Goal: Find specific page/section

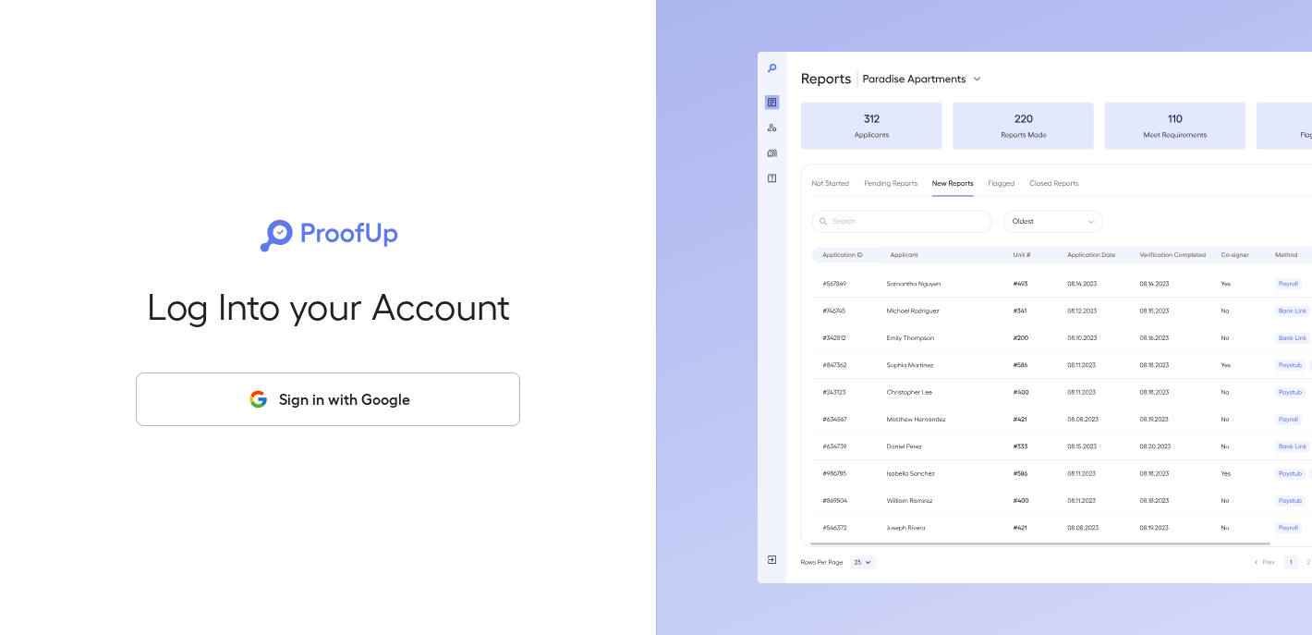
click at [371, 398] on button "Sign in with Google" at bounding box center [328, 399] width 384 height 54
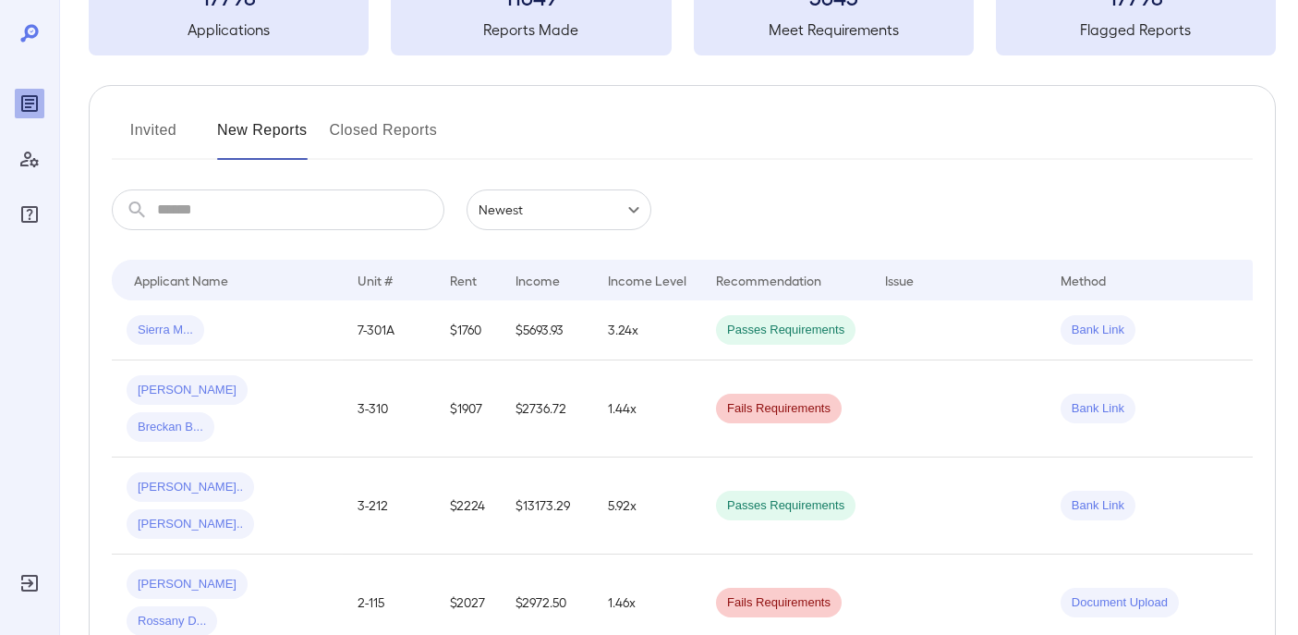
scroll to position [127, 0]
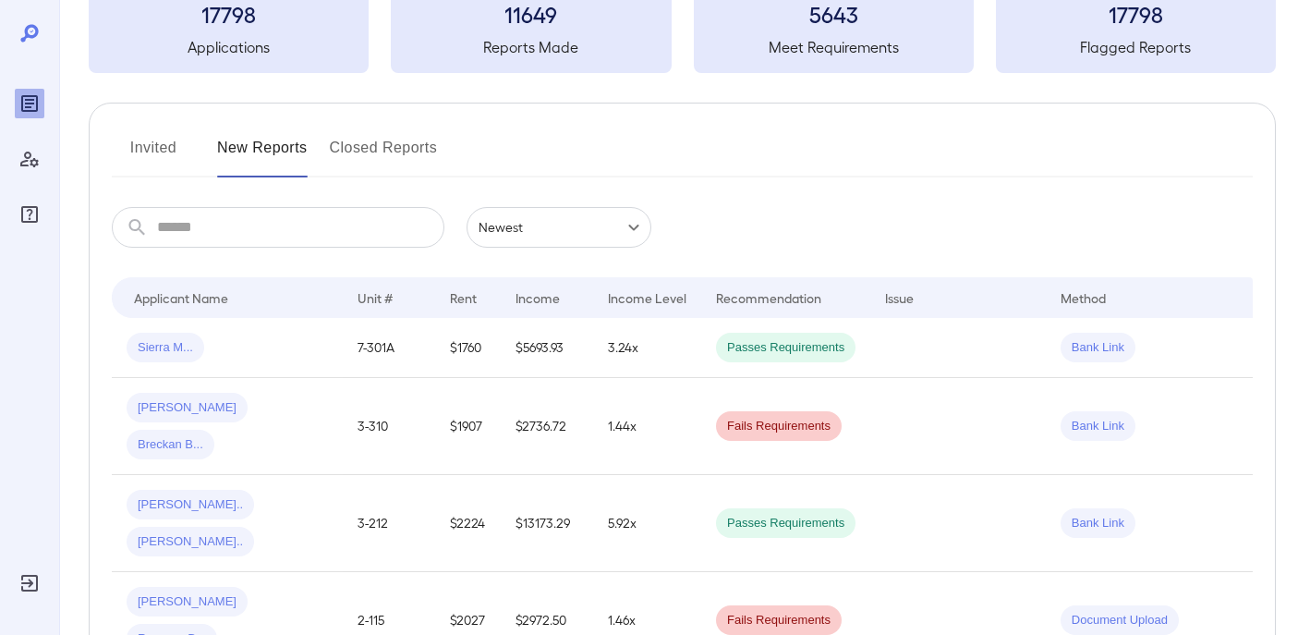
click at [152, 151] on button "Invited" at bounding box center [153, 155] width 83 height 44
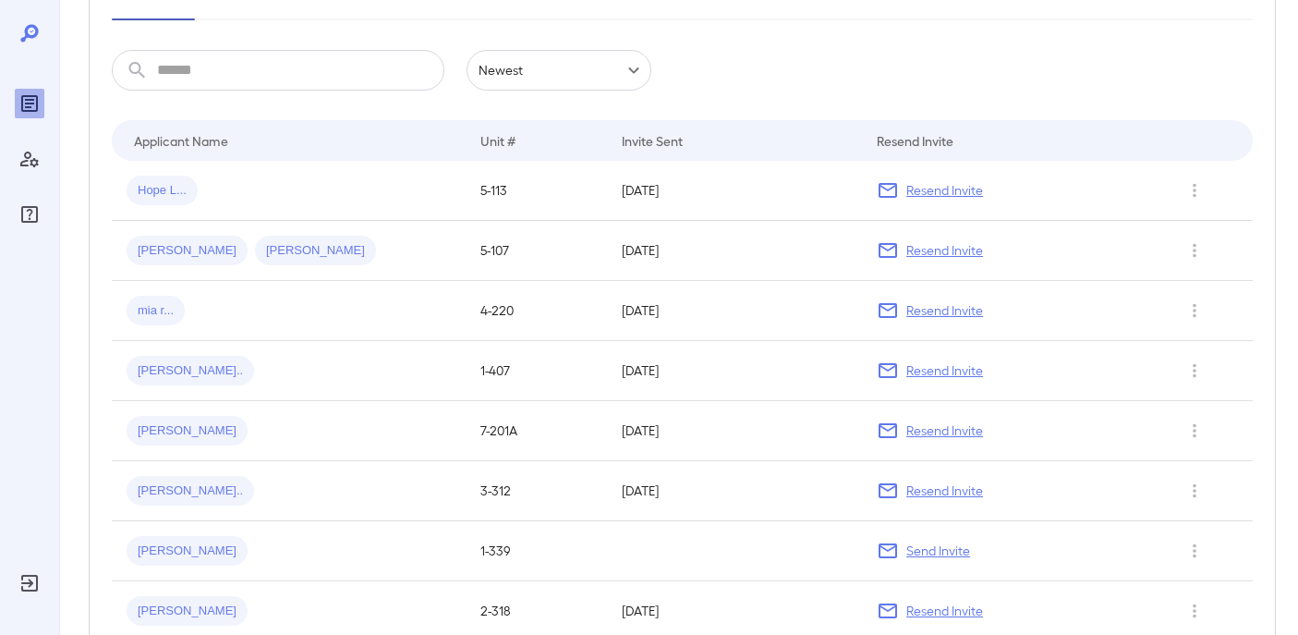
scroll to position [287, 0]
